Goal: Check status: Check status

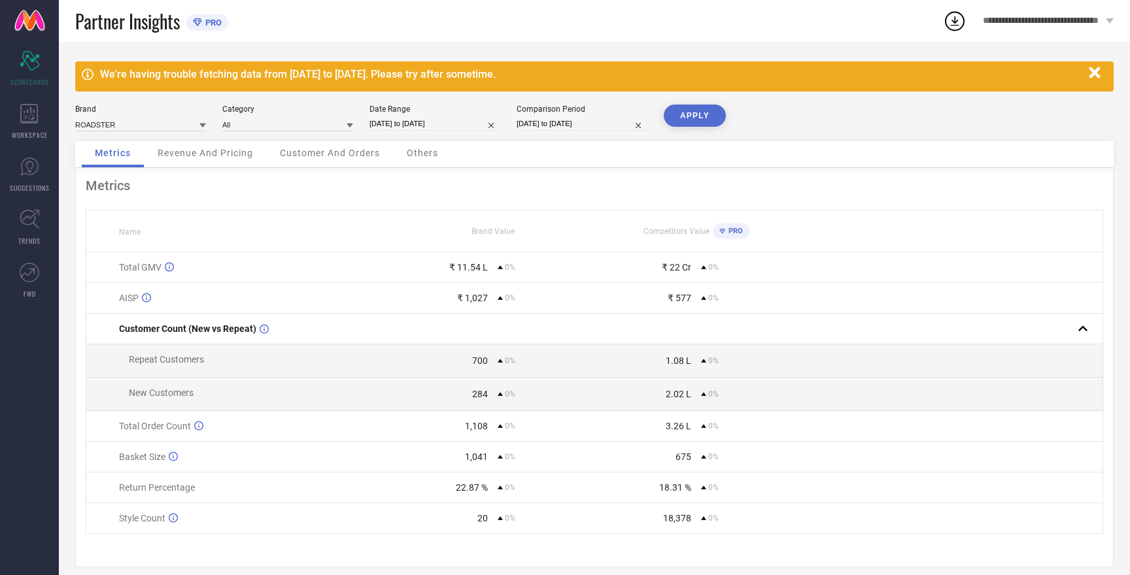
select select "7"
select select "2025"
select select "8"
select select "2025"
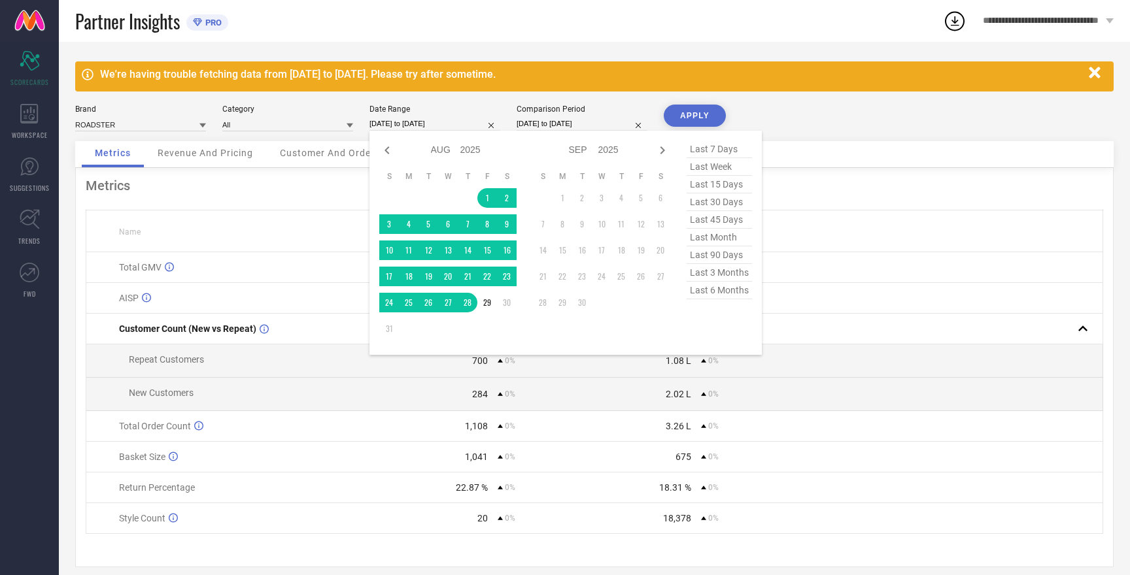
click at [421, 124] on input "[DATE] to [DATE]" at bounding box center [434, 124] width 131 height 14
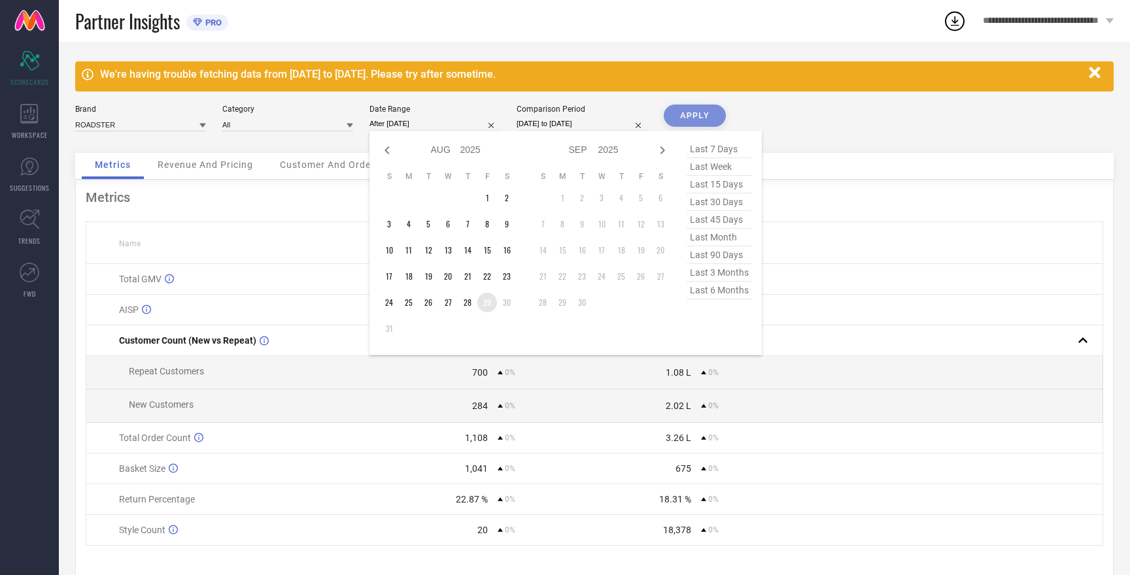
click at [490, 303] on td "29" at bounding box center [487, 303] width 20 height 20
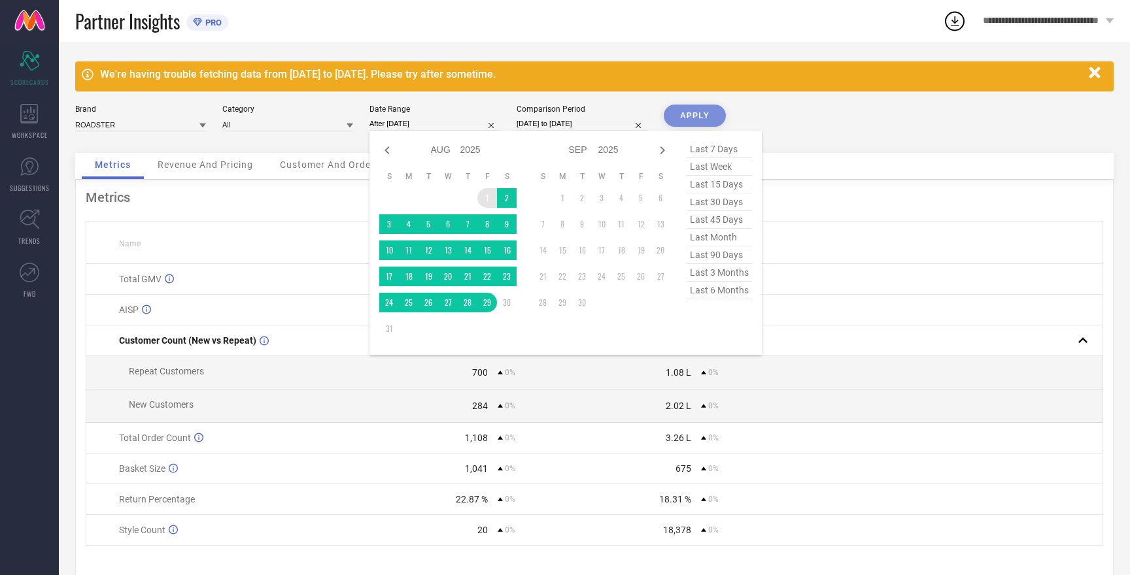
type input "[DATE] to [DATE]"
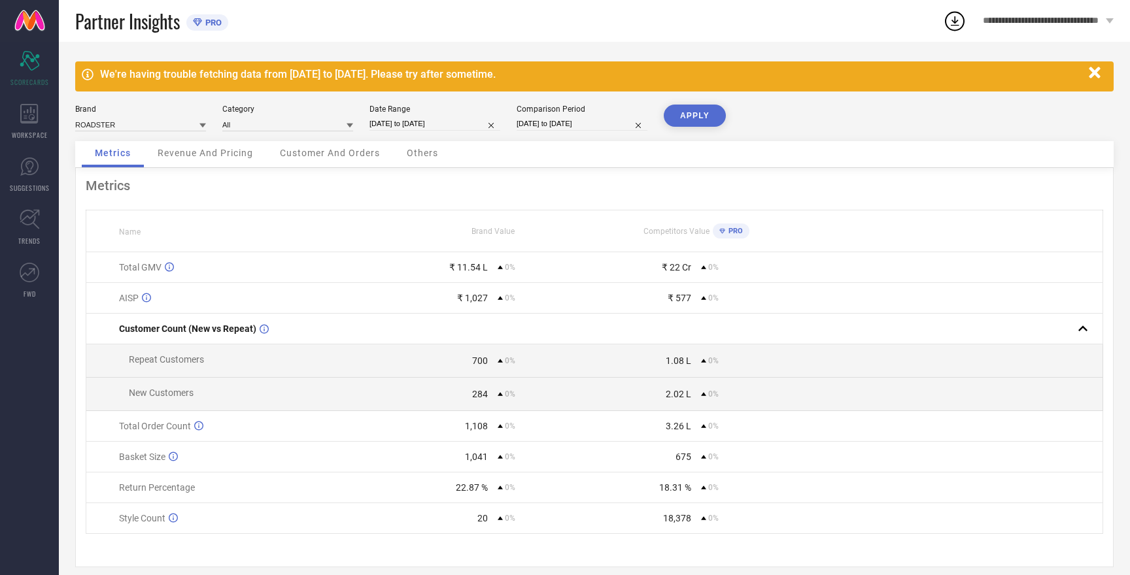
select select "7"
select select "2025"
select select "8"
select select "2025"
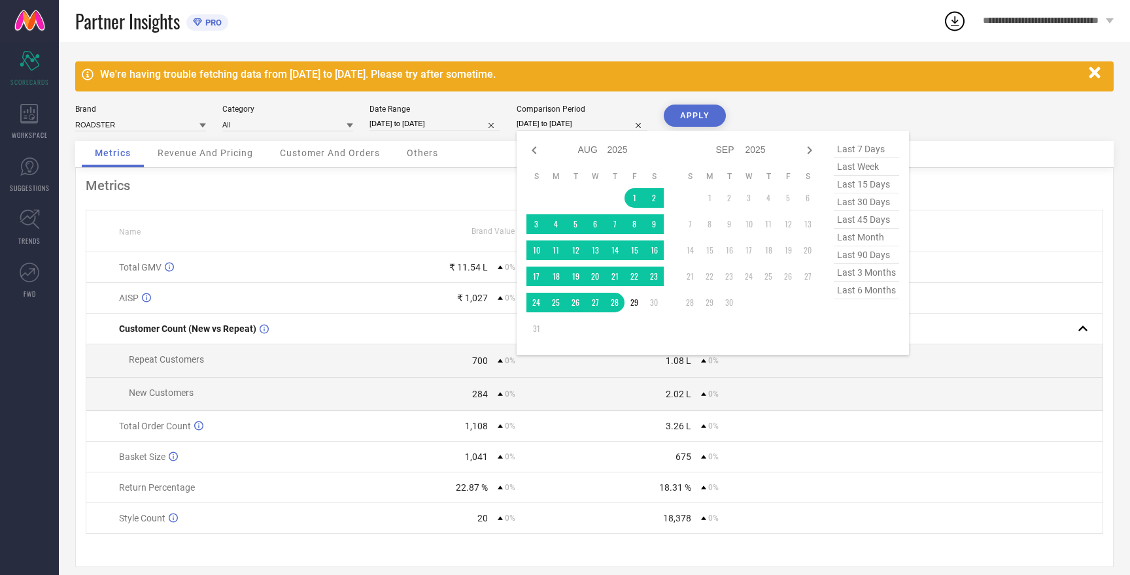
click at [550, 122] on input "[DATE] to [DATE]" at bounding box center [581, 124] width 131 height 14
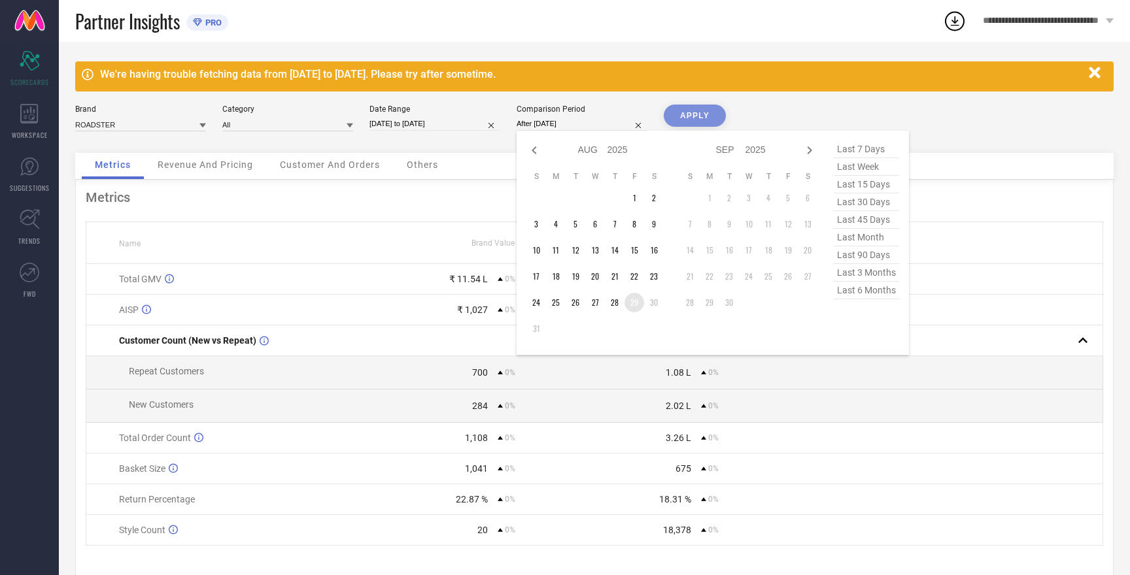
click at [637, 300] on td "29" at bounding box center [634, 303] width 20 height 20
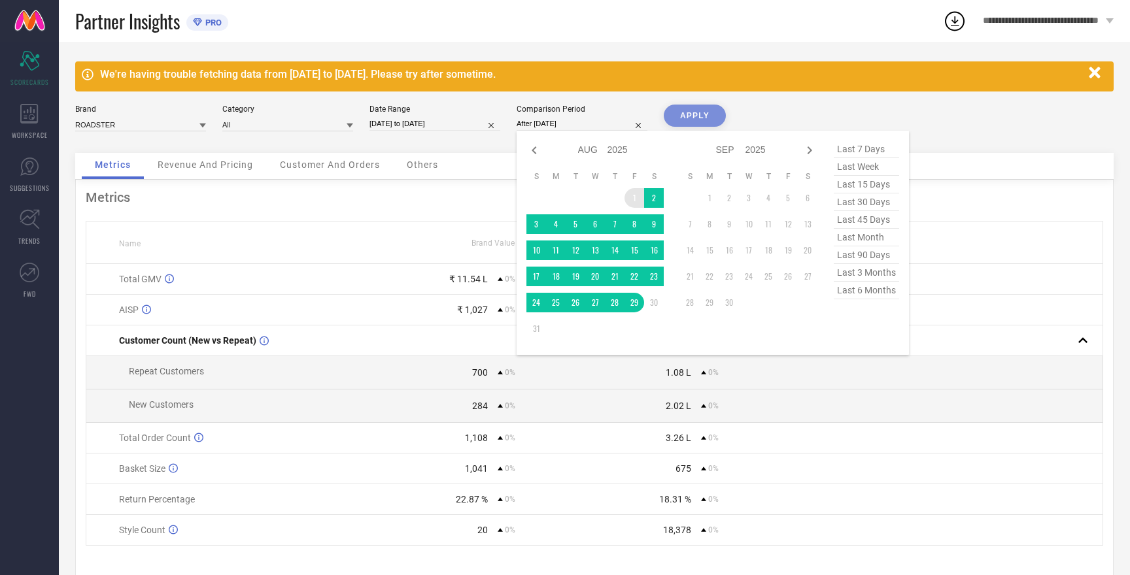
type input "[DATE] to [DATE]"
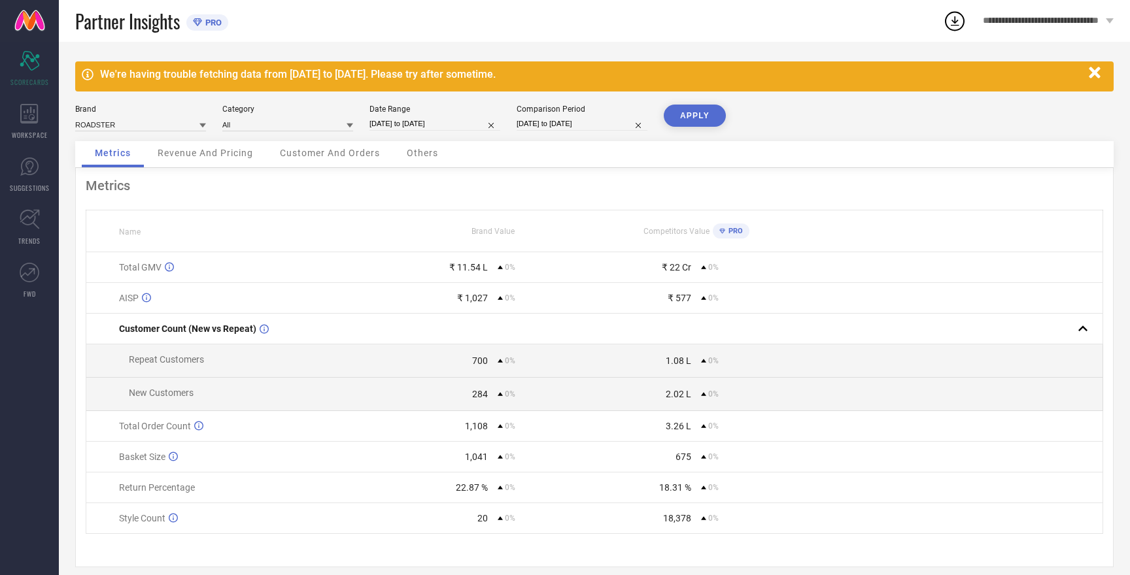
click at [696, 117] on button "APPLY" at bounding box center [694, 116] width 62 height 22
click at [127, 125] on input at bounding box center [140, 125] width 131 height 14
click at [120, 161] on span "HERE&NOW" at bounding box center [103, 164] width 42 height 9
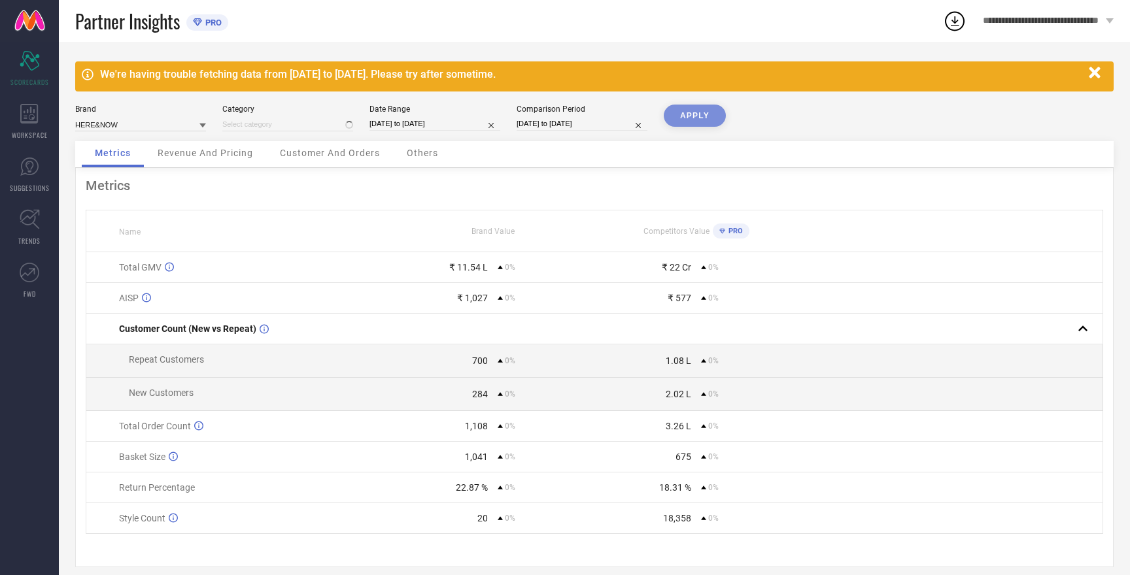
type input "All"
click at [699, 105] on button "APPLY" at bounding box center [694, 116] width 62 height 22
click at [141, 122] on input at bounding box center [140, 125] width 131 height 14
click at [161, 207] on span "W.T.F - WITNESSING TRUE FASHION" at bounding box center [141, 214] width 118 height 18
type input "All"
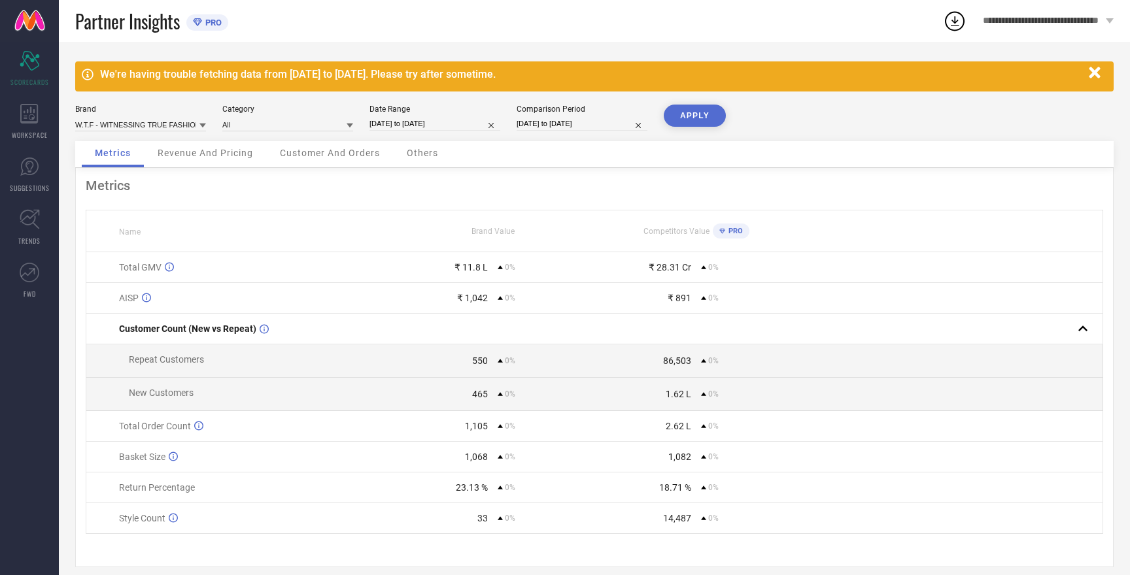
click at [701, 118] on button "APPLY" at bounding box center [694, 116] width 62 height 22
click at [149, 122] on input at bounding box center [140, 125] width 131 height 14
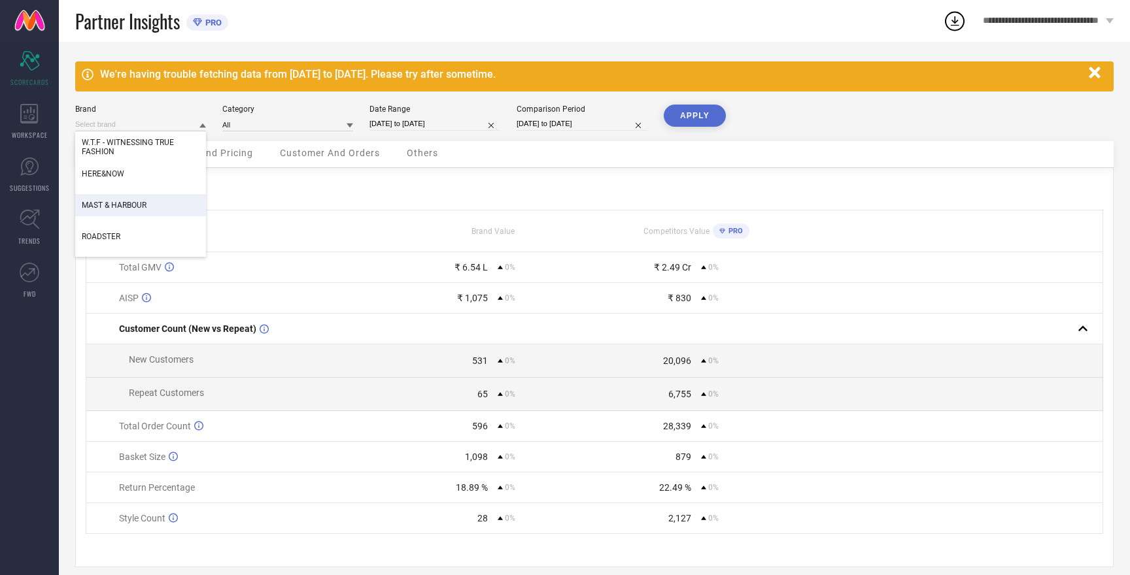
click at [149, 210] on div "MAST & HARBOUR" at bounding box center [140, 205] width 131 height 22
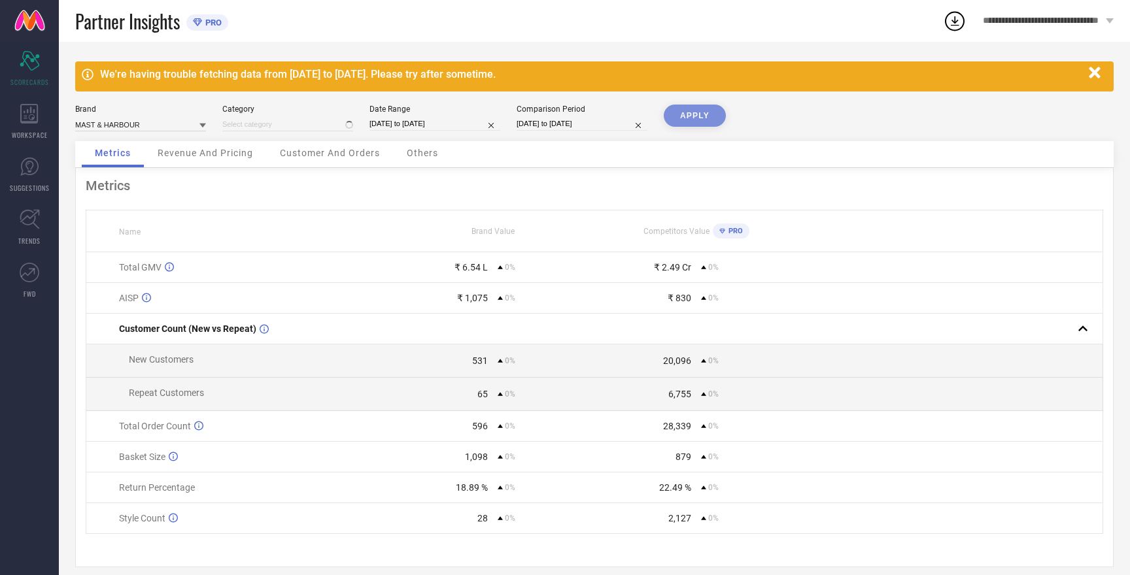
type input "All"
click at [686, 114] on button "APPLY" at bounding box center [694, 116] width 62 height 22
click at [124, 126] on input at bounding box center [140, 125] width 131 height 14
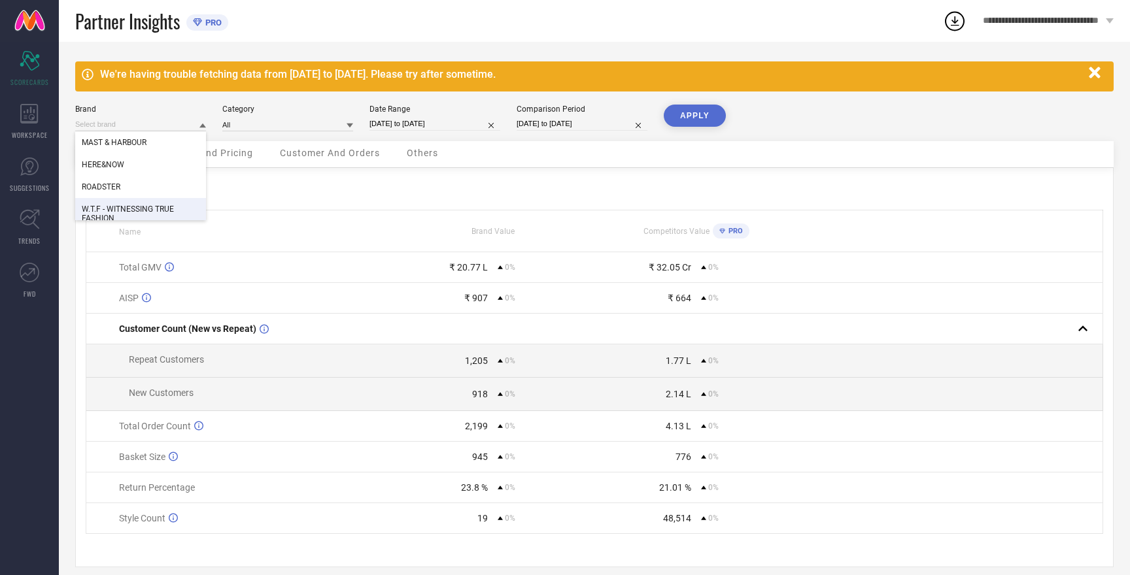
click at [152, 207] on span "W.T.F - WITNESSING TRUE FASHION" at bounding box center [141, 214] width 118 height 18
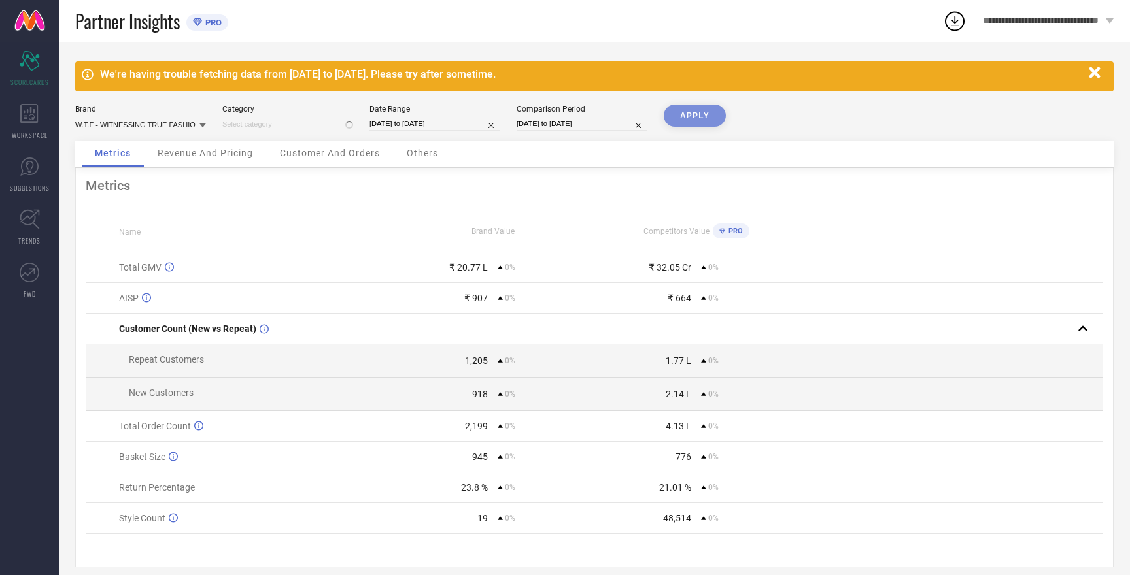
type input "All"
click at [677, 120] on button "APPLY" at bounding box center [694, 116] width 62 height 22
